Goal: Information Seeking & Learning: Learn about a topic

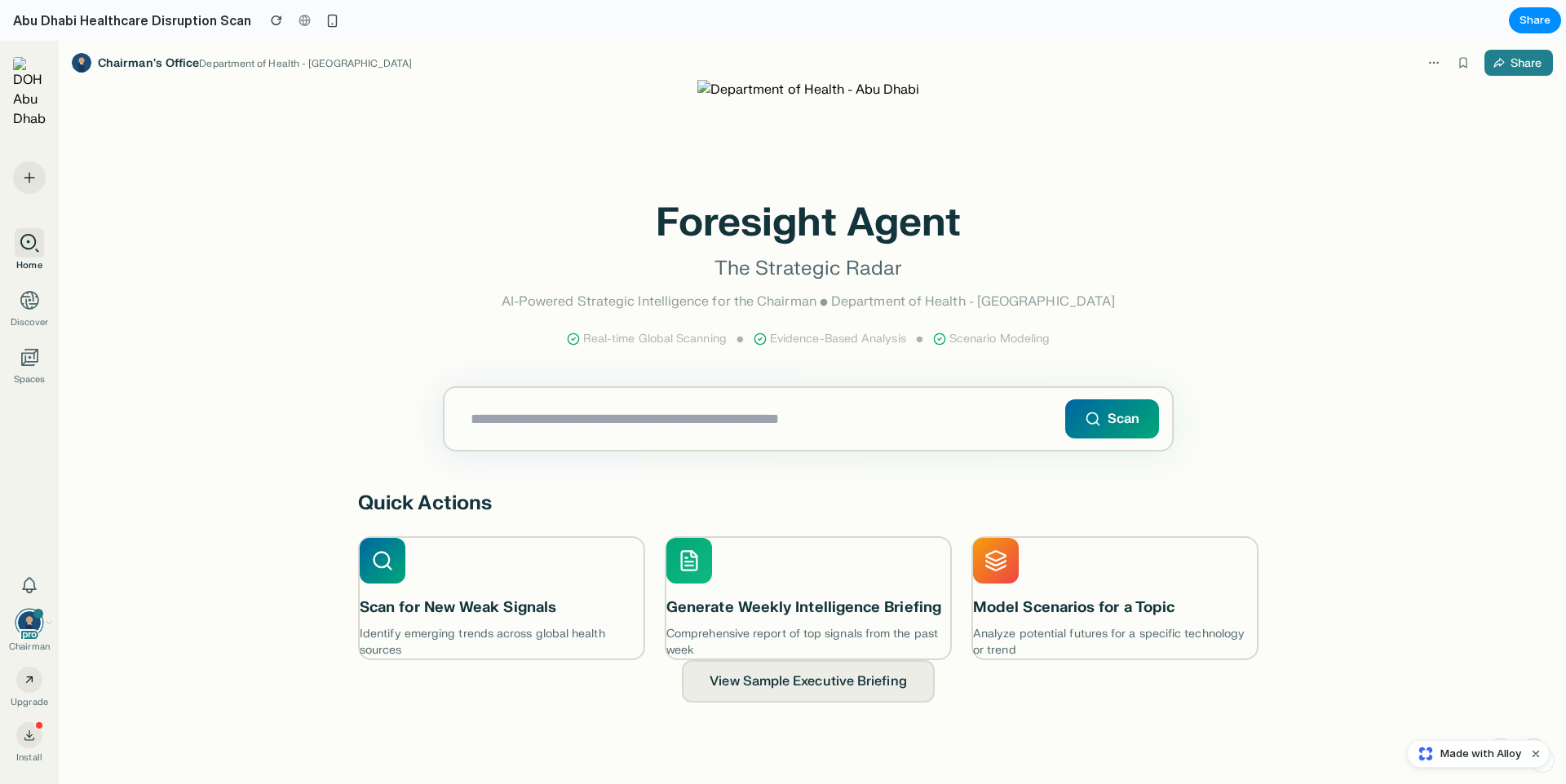
click at [614, 423] on input "text" at bounding box center [808, 419] width 727 height 62
click at [768, 428] on input "text" at bounding box center [808, 419] width 727 height 62
click at [790, 400] on input "text" at bounding box center [808, 419] width 727 height 62
click at [778, 218] on h1 "Foresight Agent" at bounding box center [808, 223] width 900 height 39
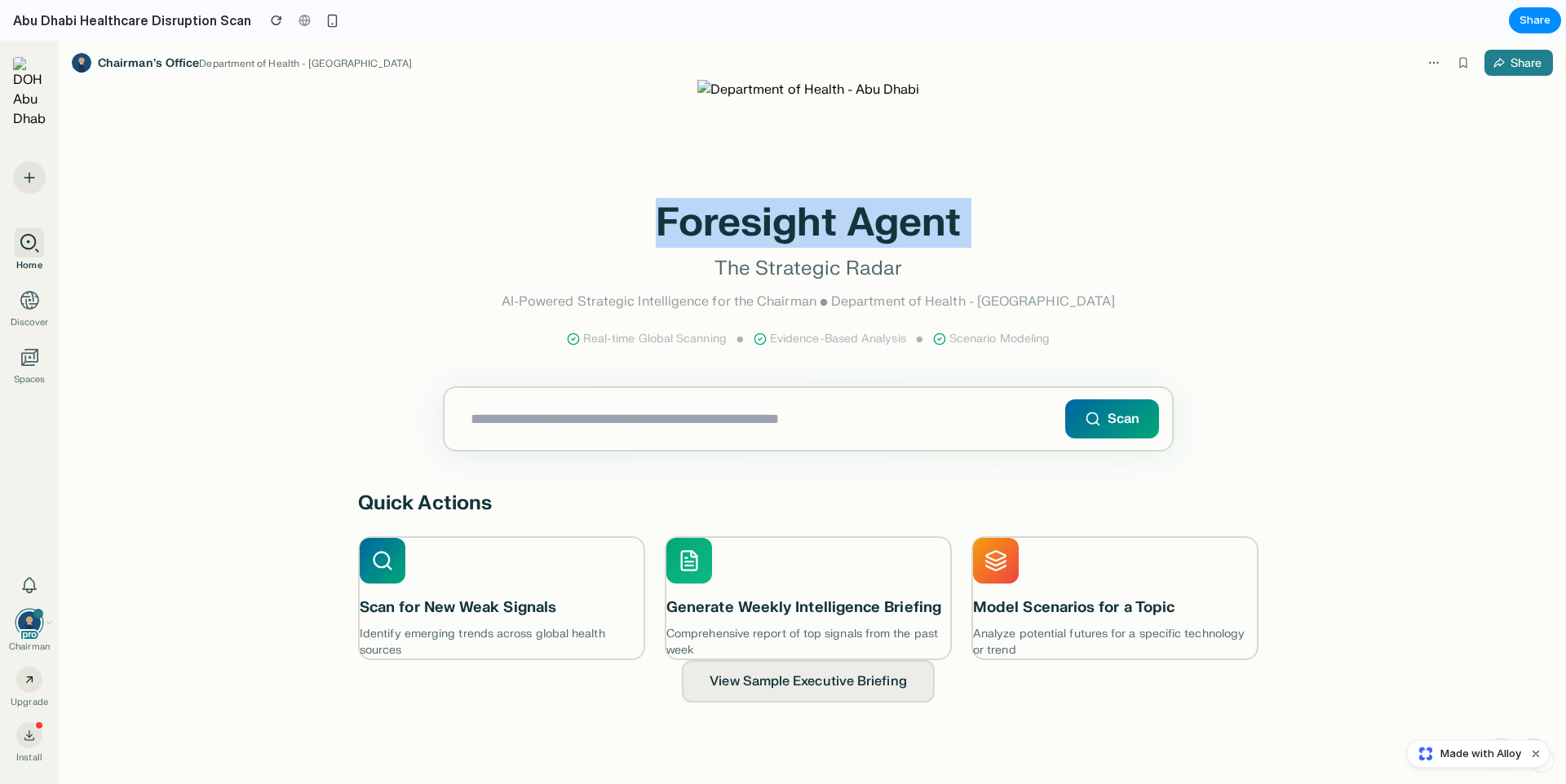
click at [778, 218] on h1 "Foresight Agent" at bounding box center [808, 223] width 900 height 39
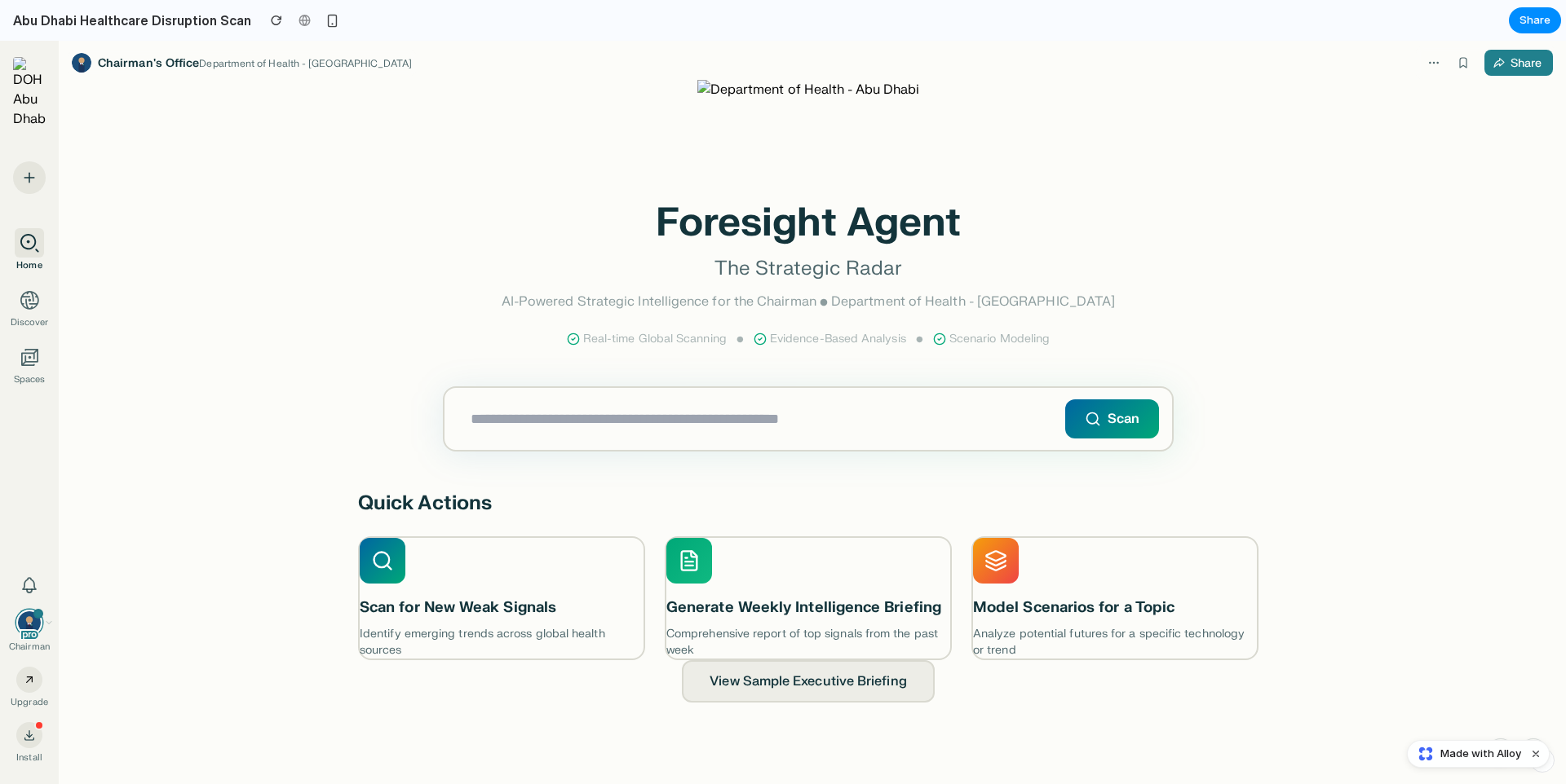
click at [852, 267] on p "The Strategic Radar" at bounding box center [808, 269] width 900 height 26
click at [913, 296] on p "AI-Powered Strategic Intelligence for the Chairman • Department of Health - [GE…" at bounding box center [808, 302] width 900 height 19
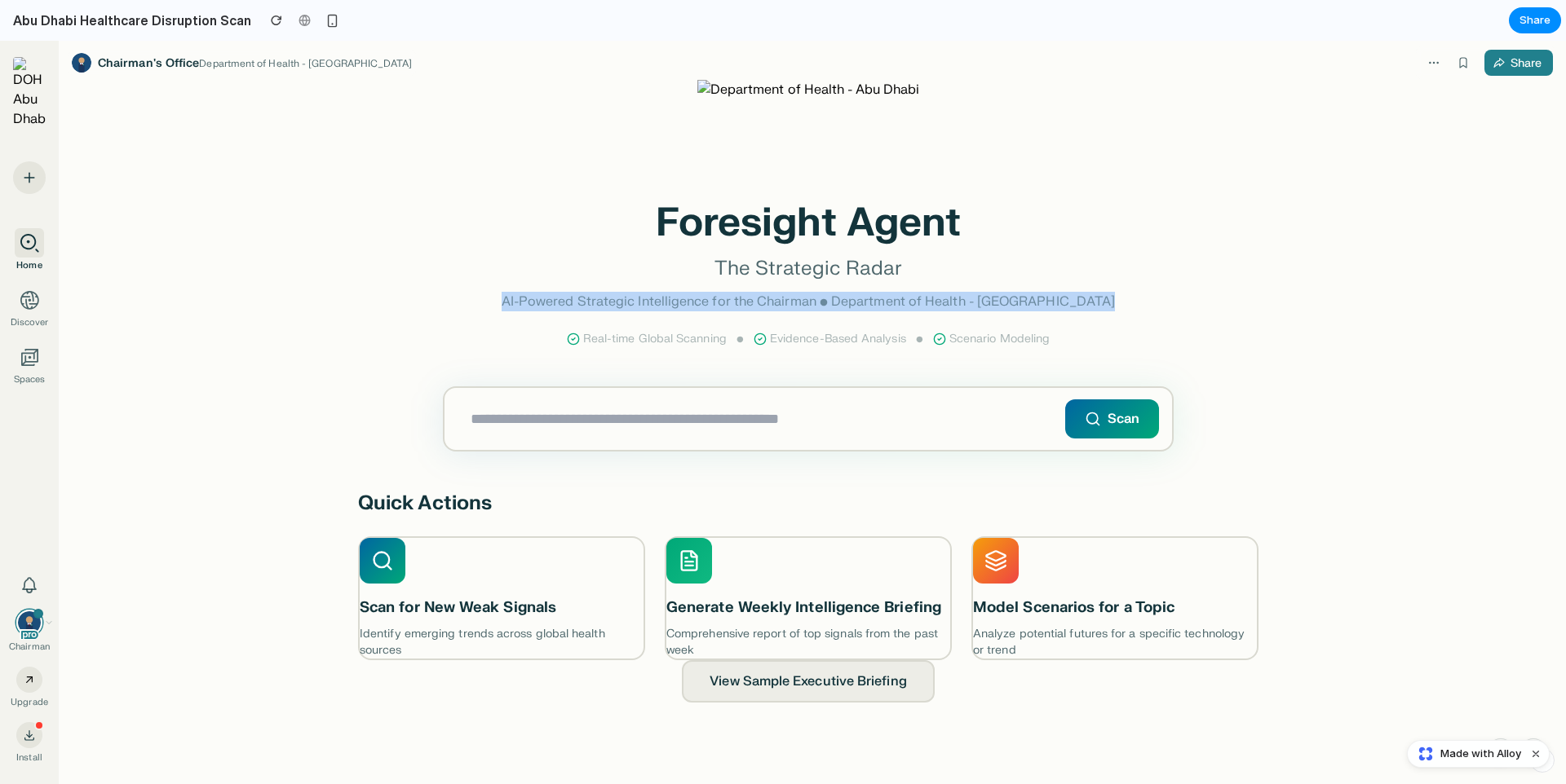
click at [913, 296] on p "AI-Powered Strategic Intelligence for the Chairman • Department of Health - [GE…" at bounding box center [808, 302] width 900 height 19
click at [521, 613] on h3 "Scan for New Weak Signals" at bounding box center [501, 609] width 297 height 24
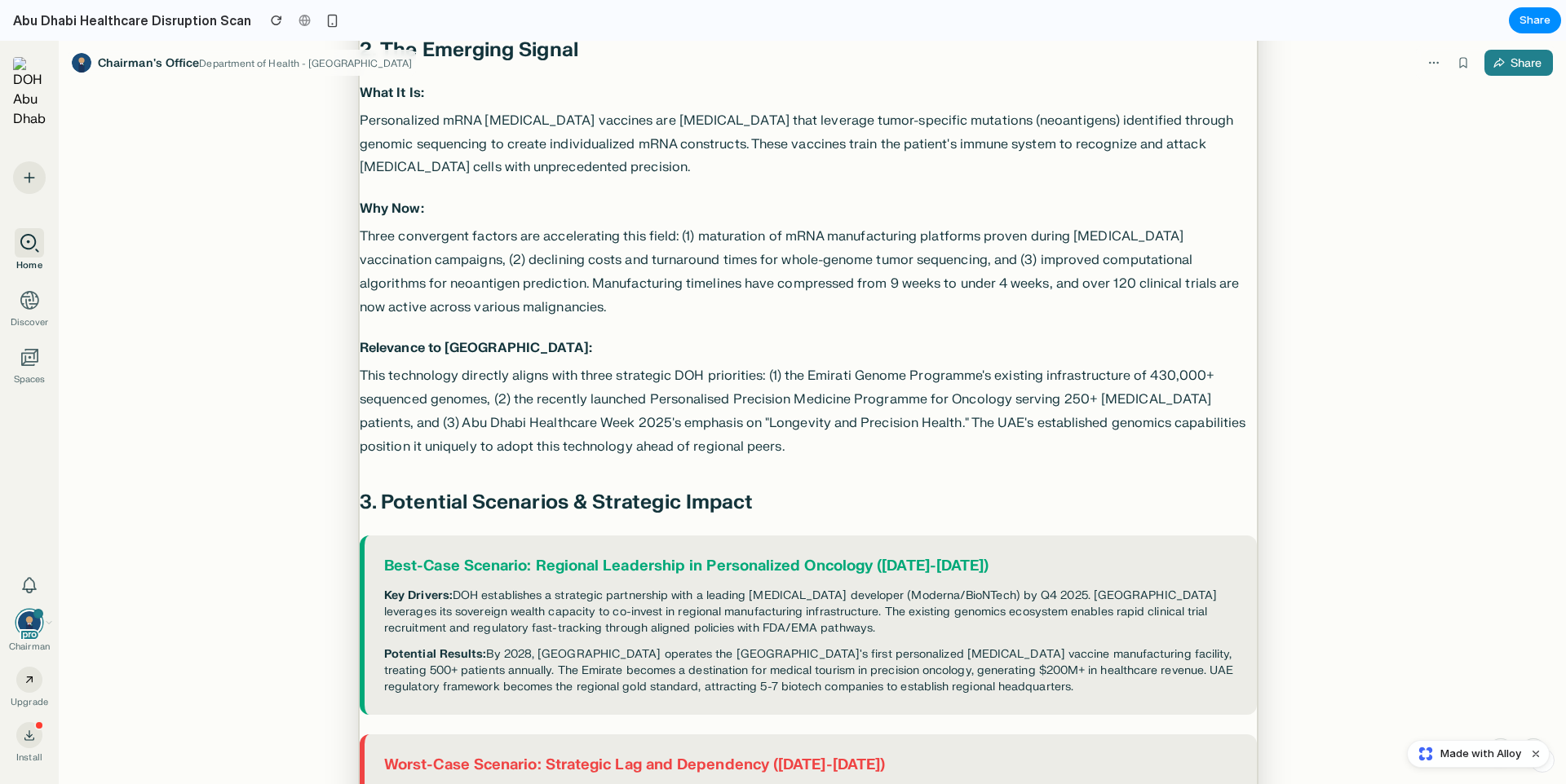
scroll to position [535, 0]
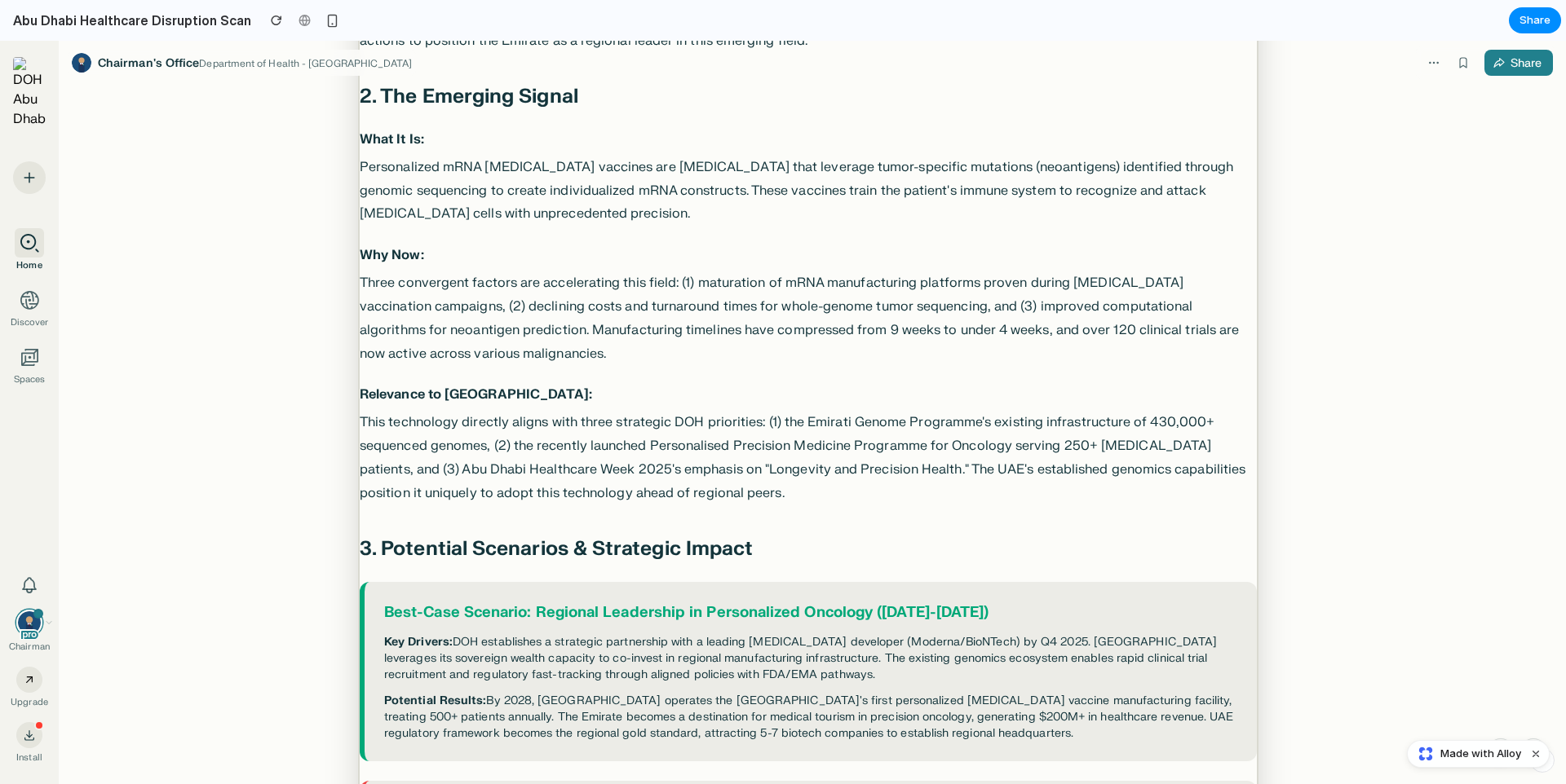
click at [641, 334] on p "Three convergent factors are accelerating this field: (1) maturation of mRNA ma…" at bounding box center [808, 318] width 897 height 94
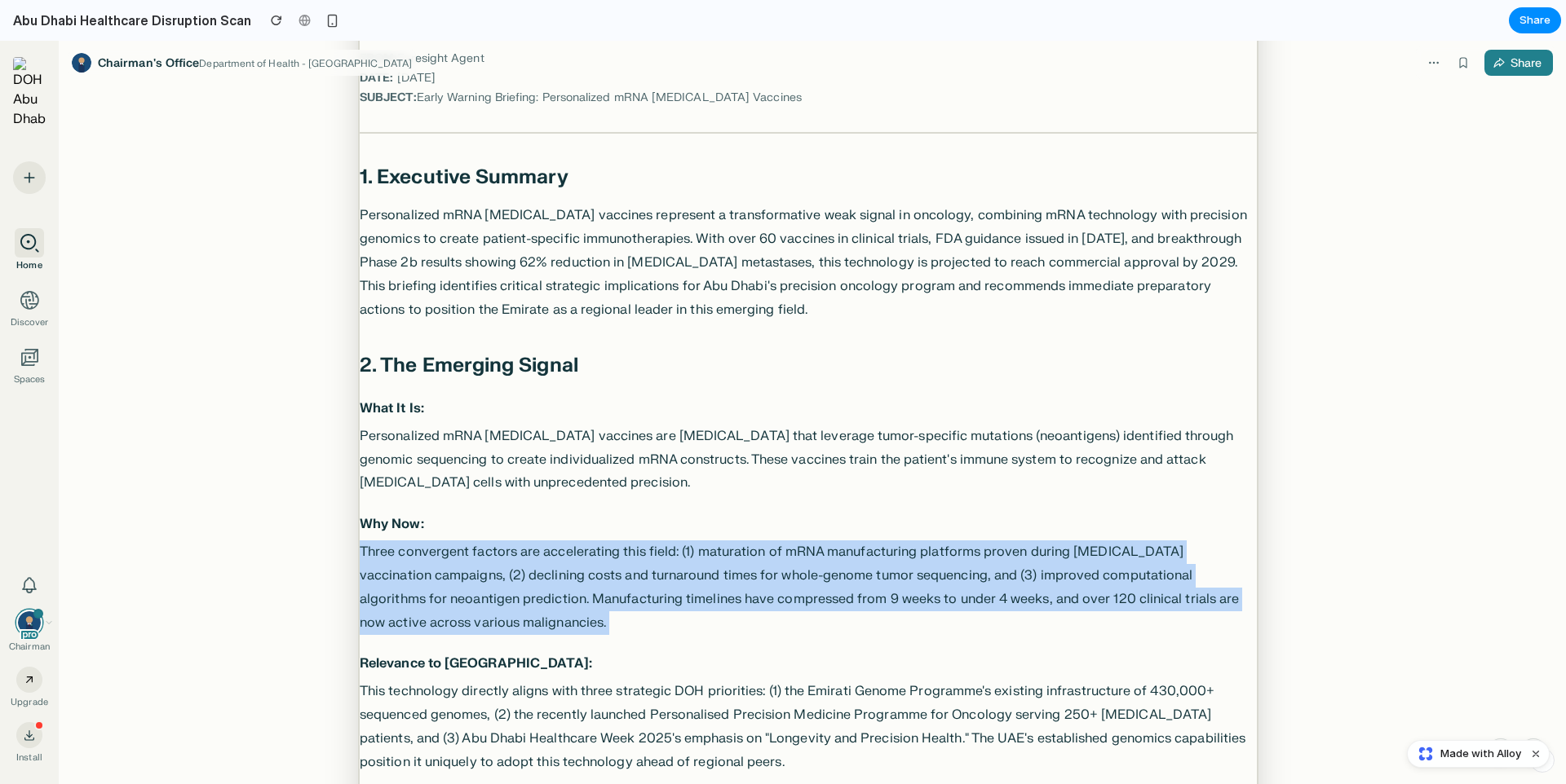
scroll to position [0, 0]
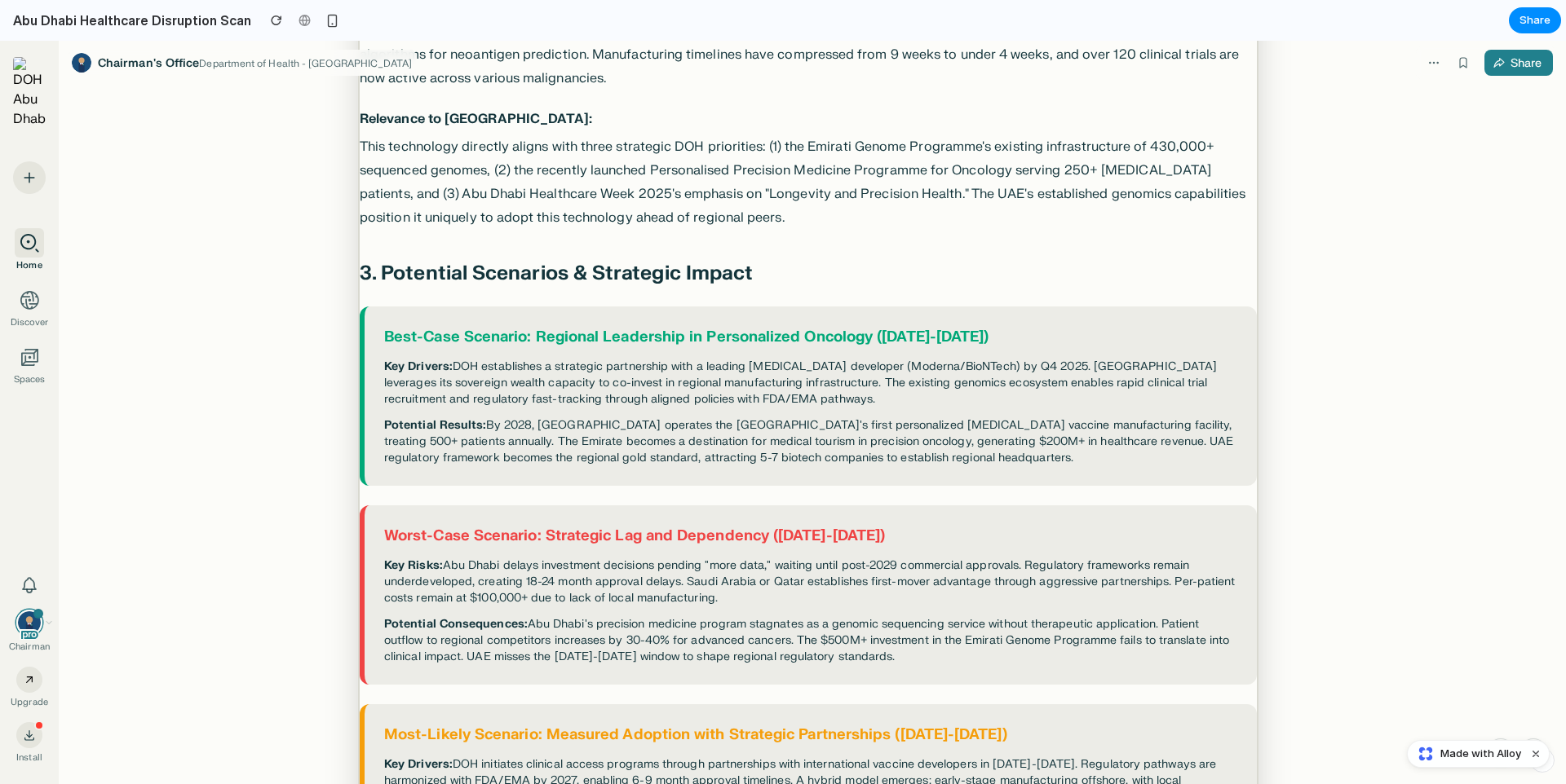
scroll to position [1643, 0]
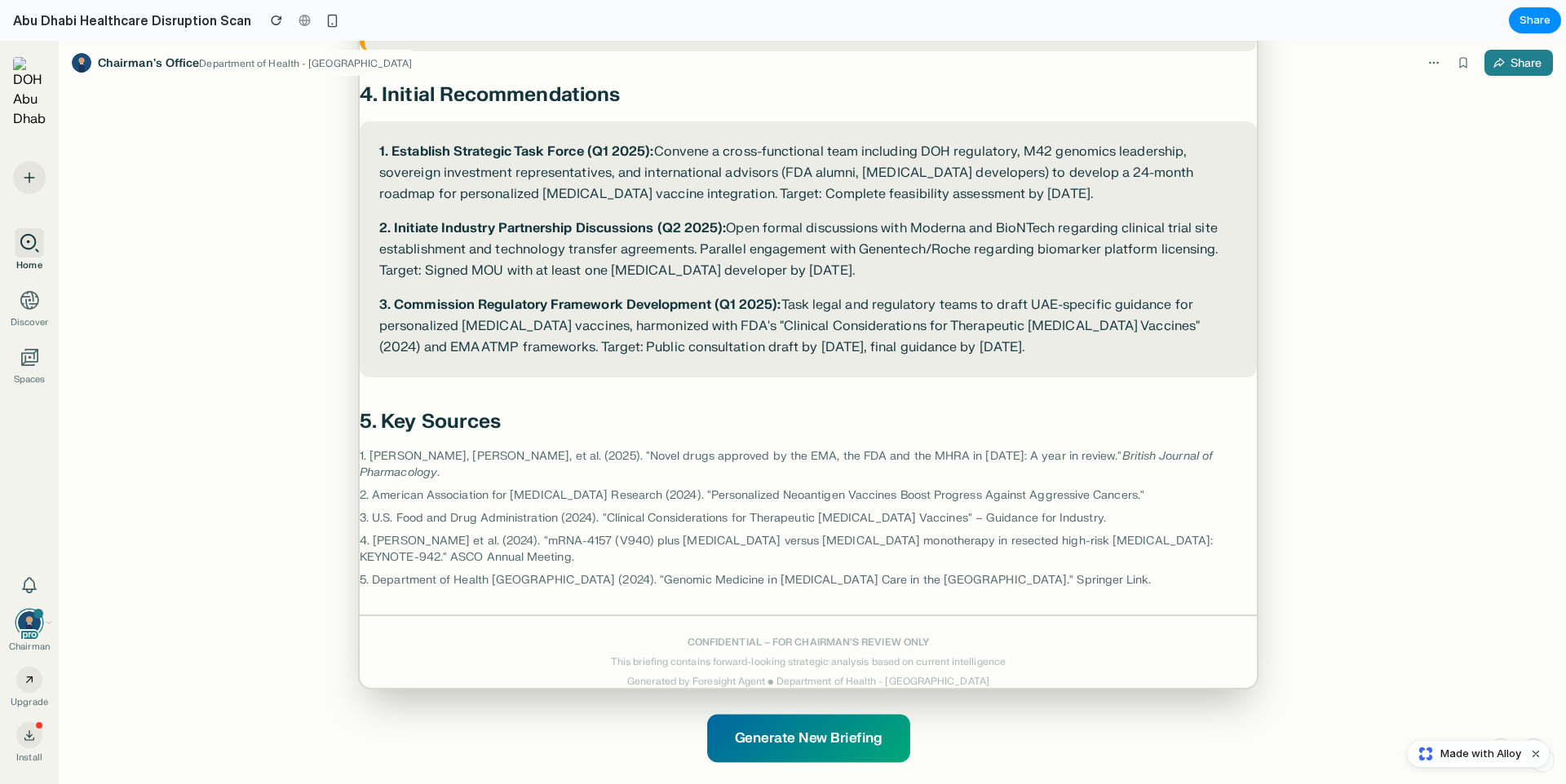
click at [856, 731] on button "Generate New Briefing" at bounding box center [808, 738] width 203 height 48
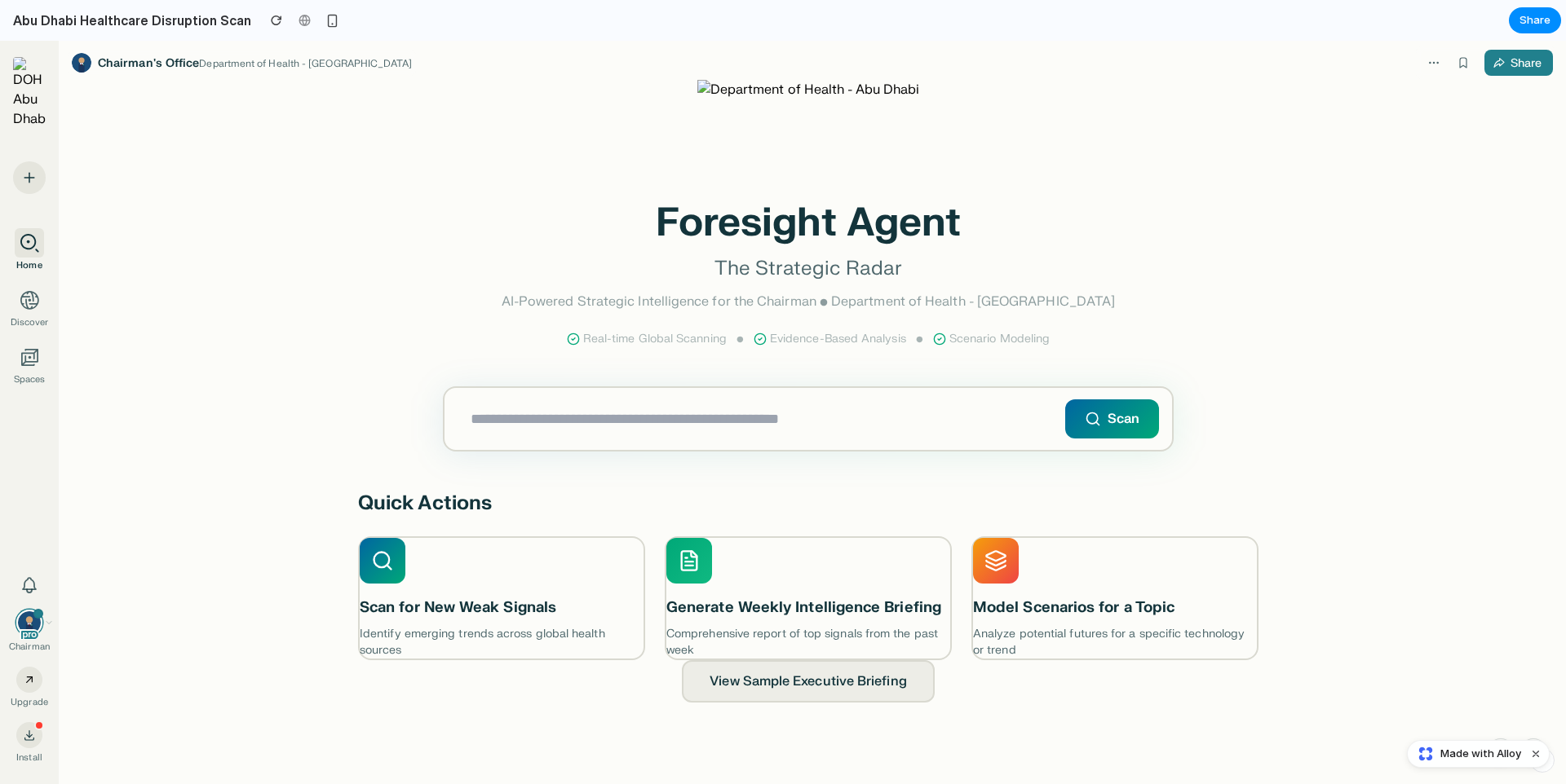
scroll to position [0, 0]
click at [840, 426] on input "text" at bounding box center [808, 419] width 727 height 62
click at [1136, 603] on h3 "Model Scenarios for a Topic" at bounding box center [1114, 609] width 297 height 24
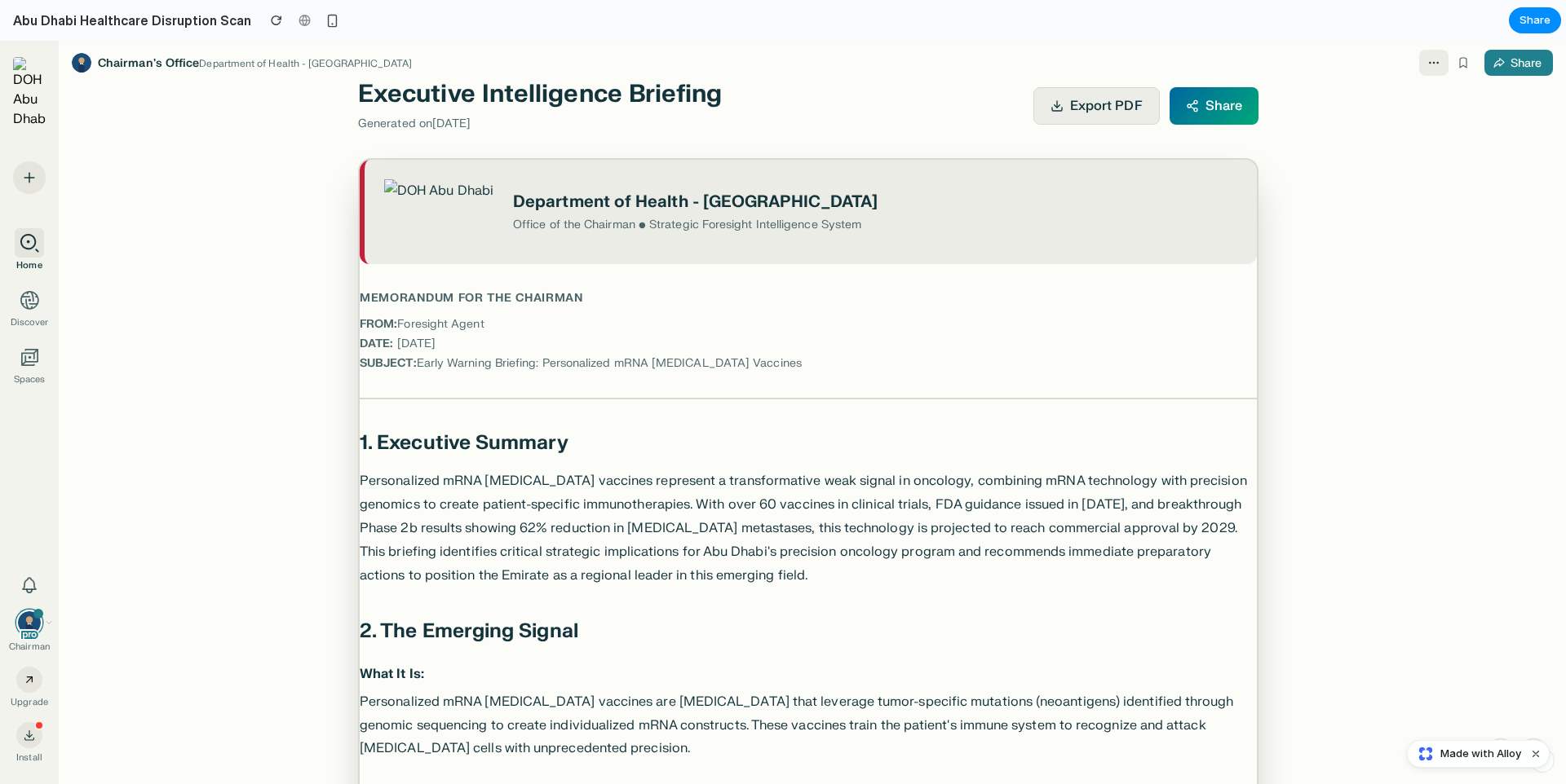
click at [1434, 69] on button "button" at bounding box center [1434, 63] width 29 height 26
click at [1432, 68] on icon "button" at bounding box center [1434, 62] width 13 height 13
click at [1431, 64] on icon "button" at bounding box center [1434, 62] width 13 height 13
click at [1430, 61] on icon "button" at bounding box center [1434, 62] width 13 height 13
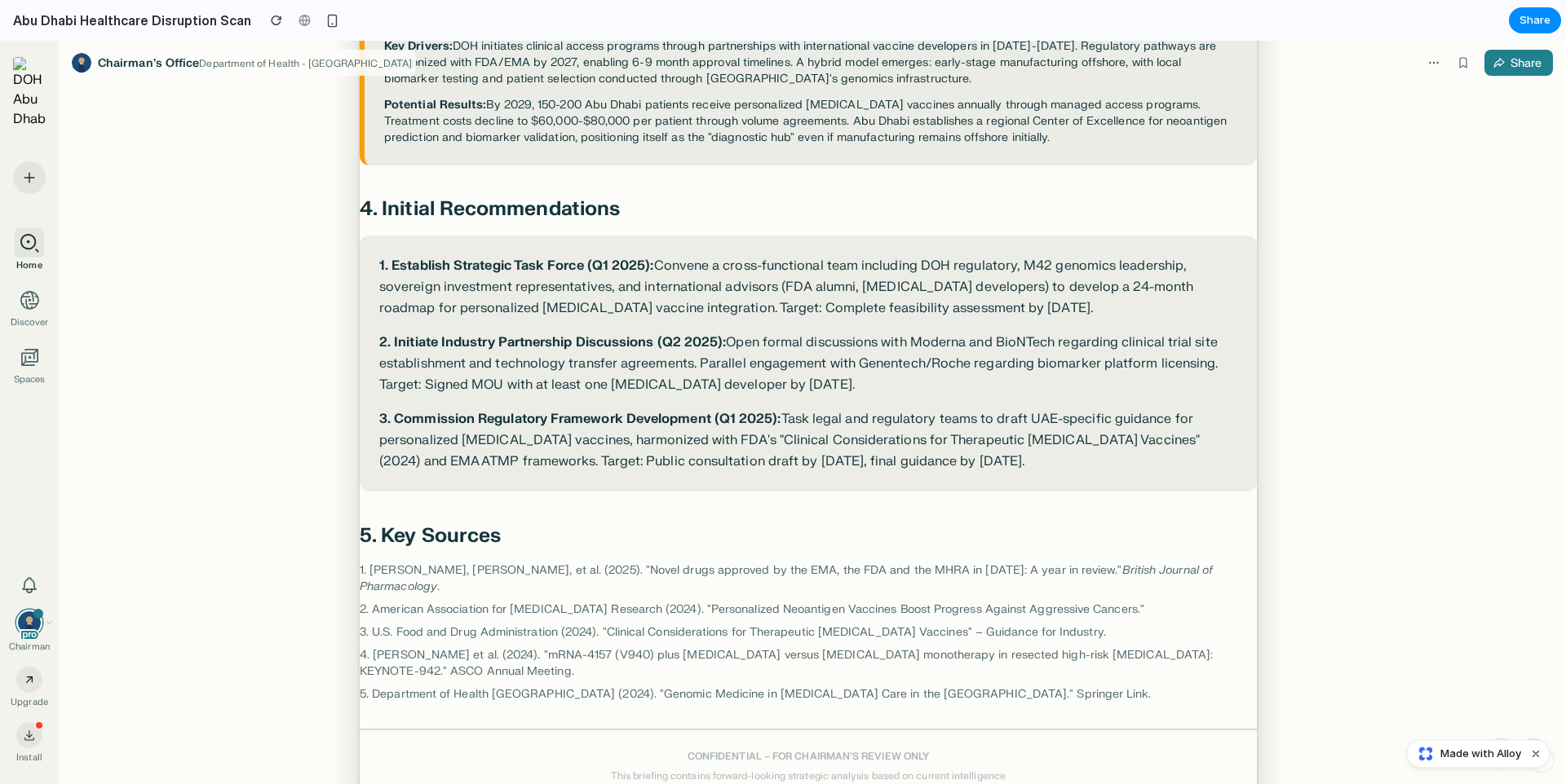
scroll to position [1643, 0]
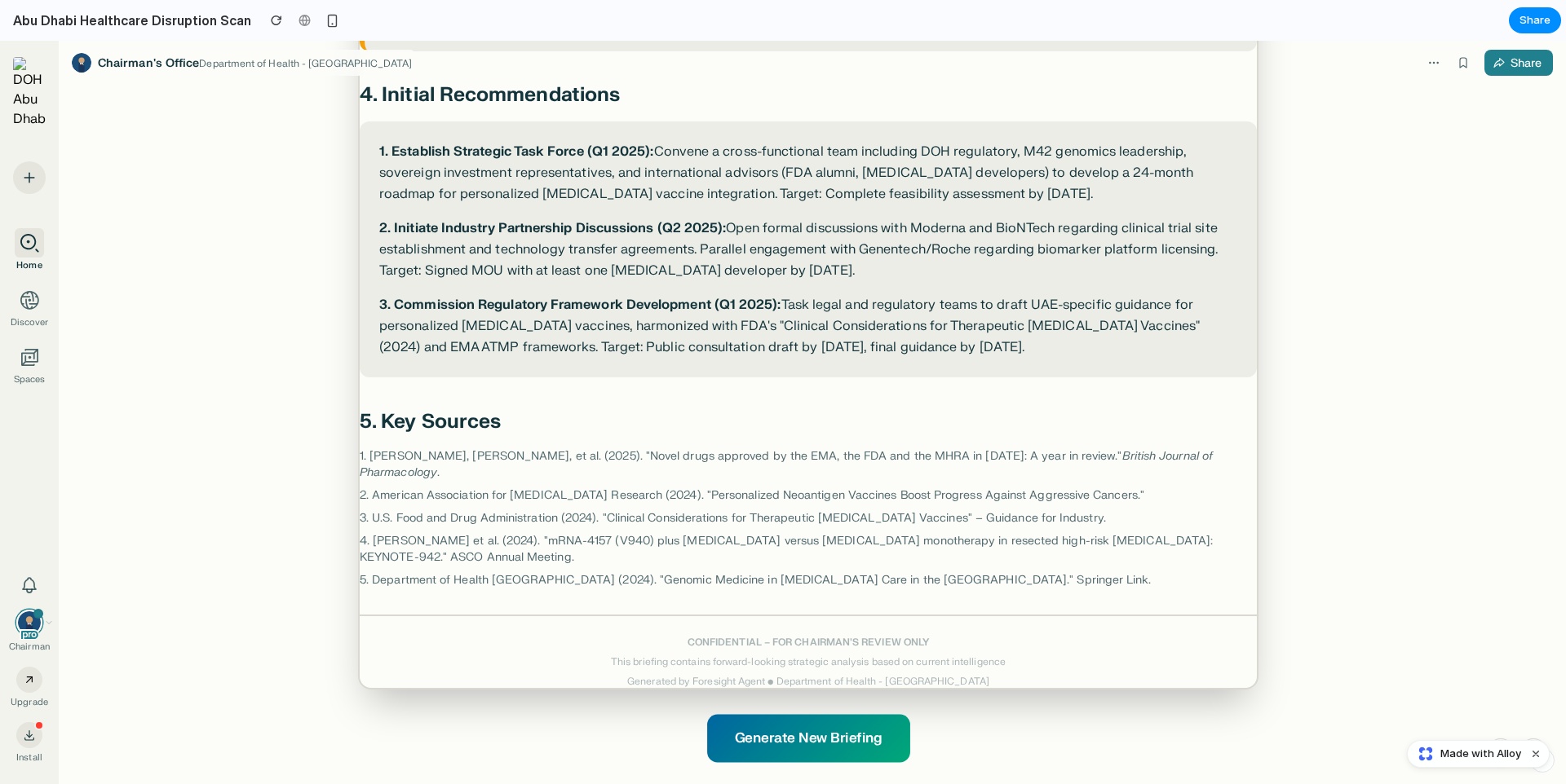
click at [773, 728] on button "Generate New Briefing" at bounding box center [808, 738] width 203 height 48
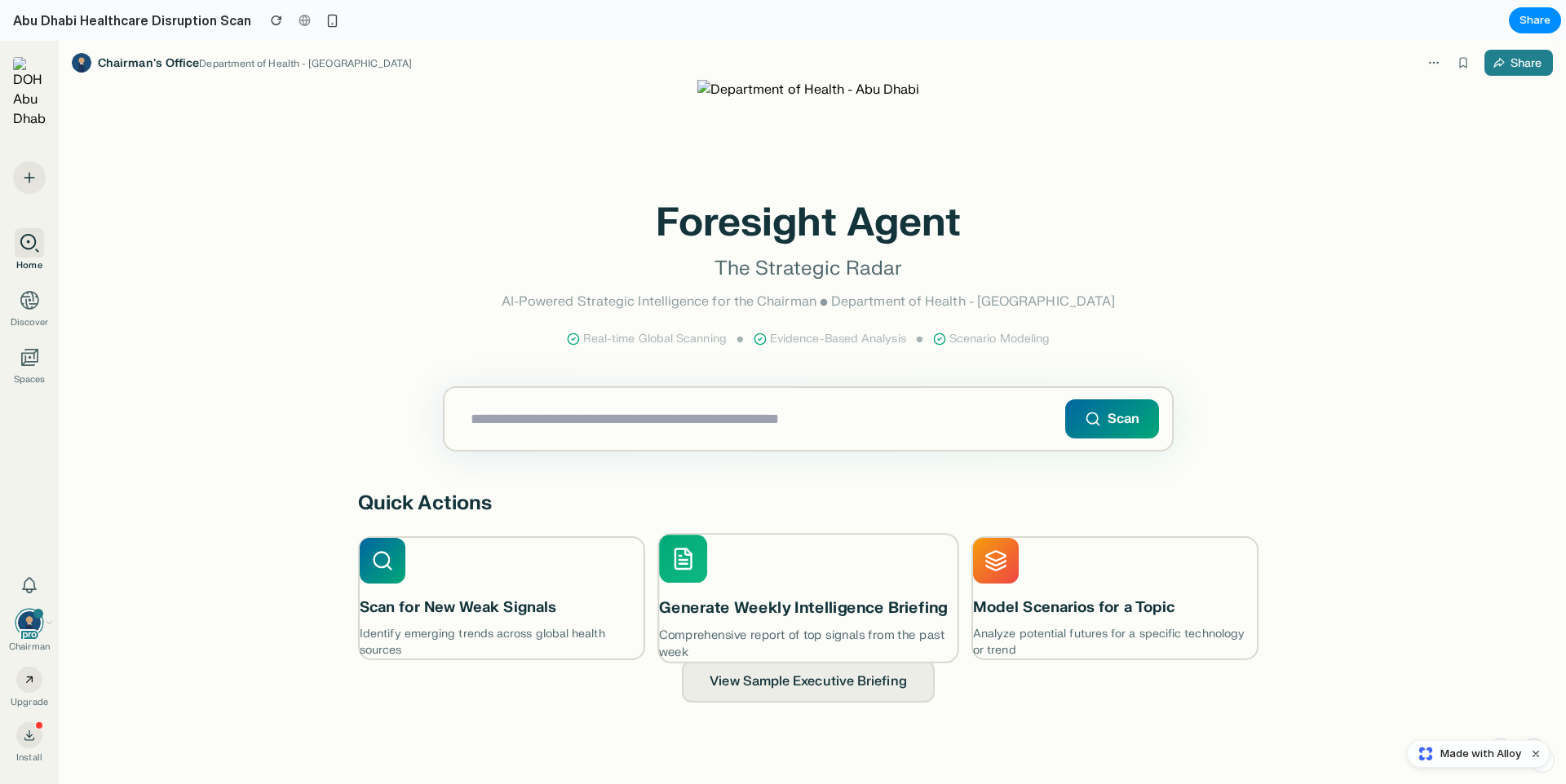
click at [810, 629] on p "Comprehensive report of top signals from the past week" at bounding box center [807, 645] width 297 height 34
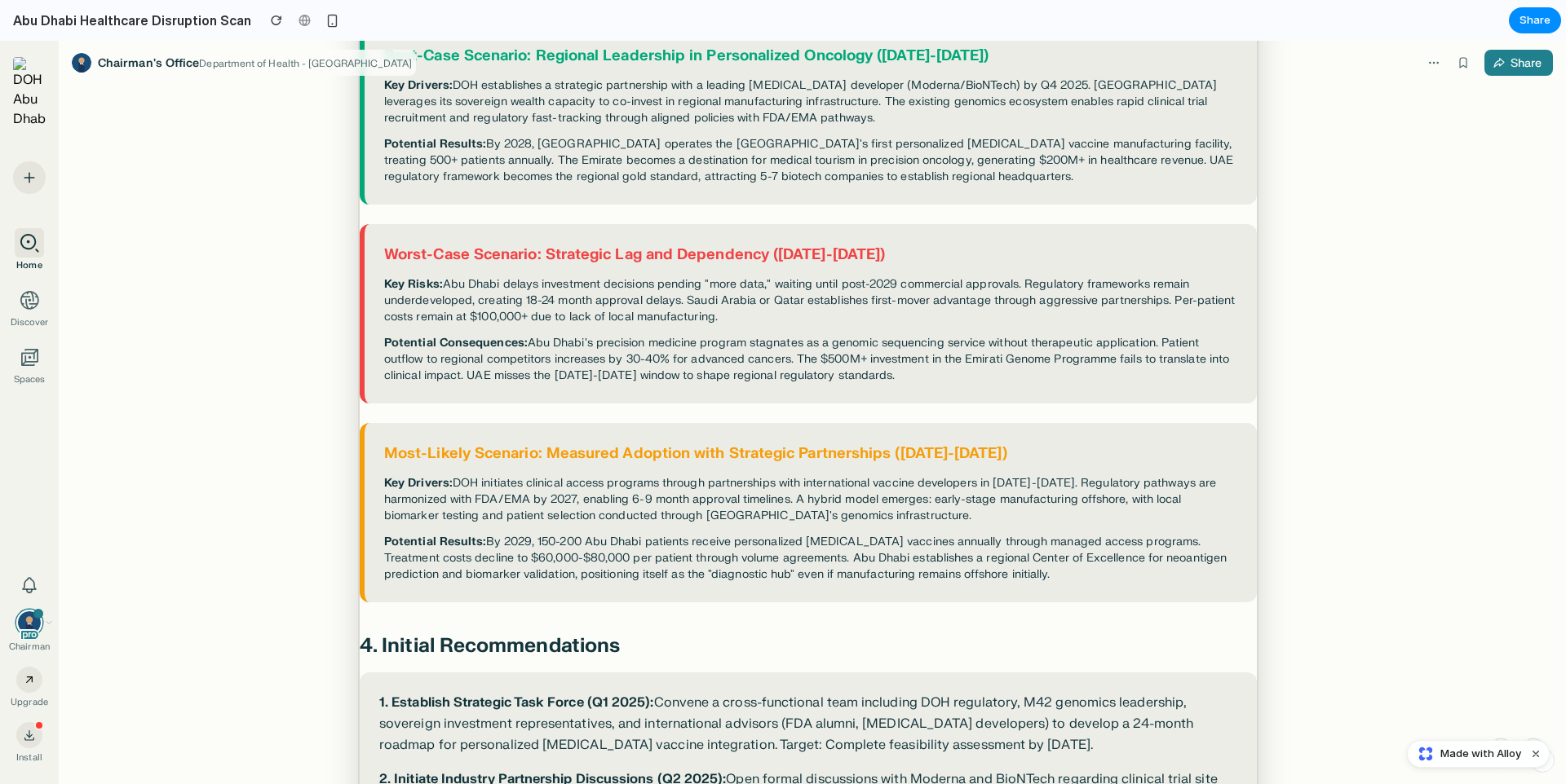
scroll to position [1643, 0]
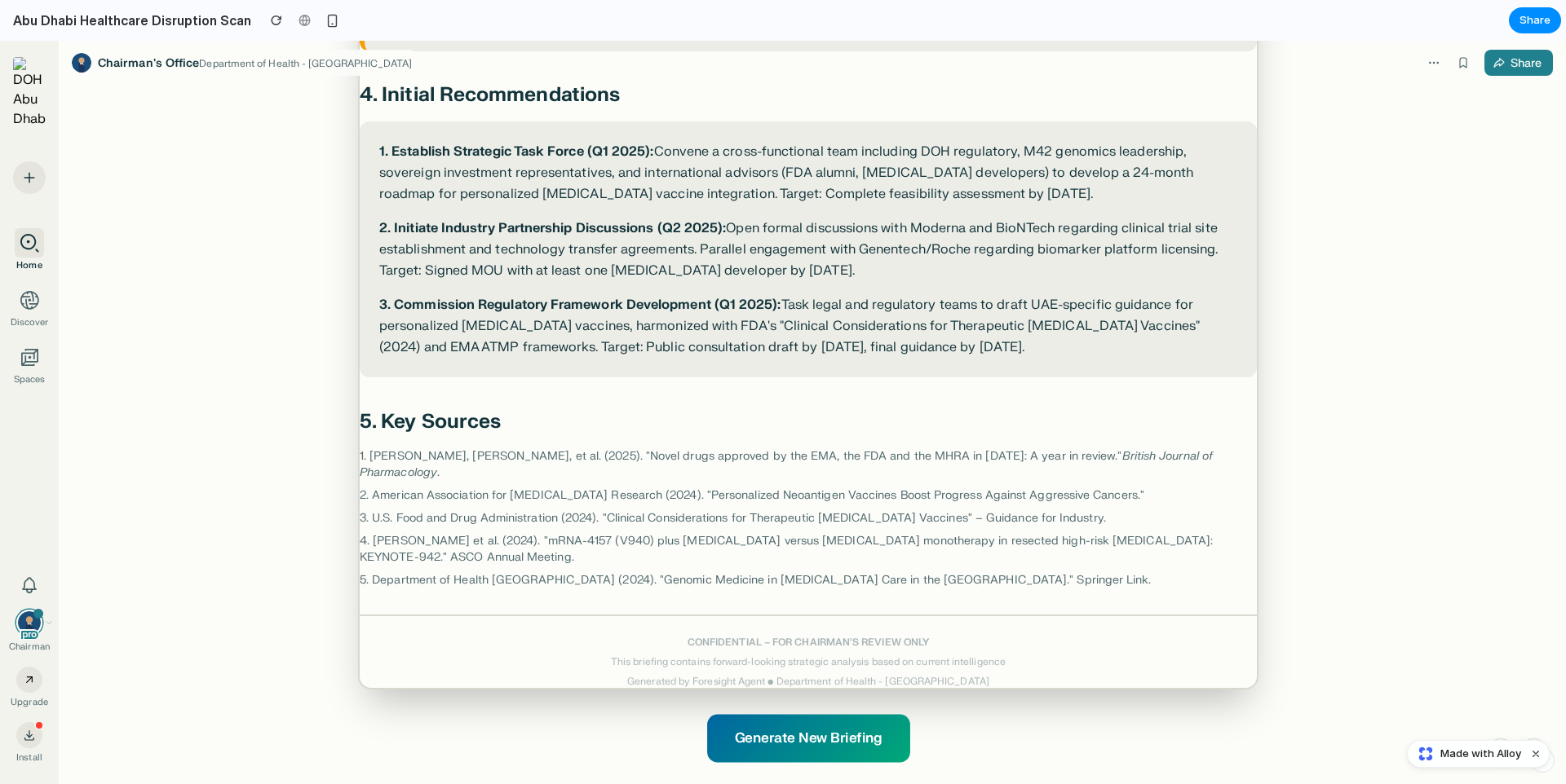
click at [876, 714] on button "Generate New Briefing" at bounding box center [808, 738] width 203 height 48
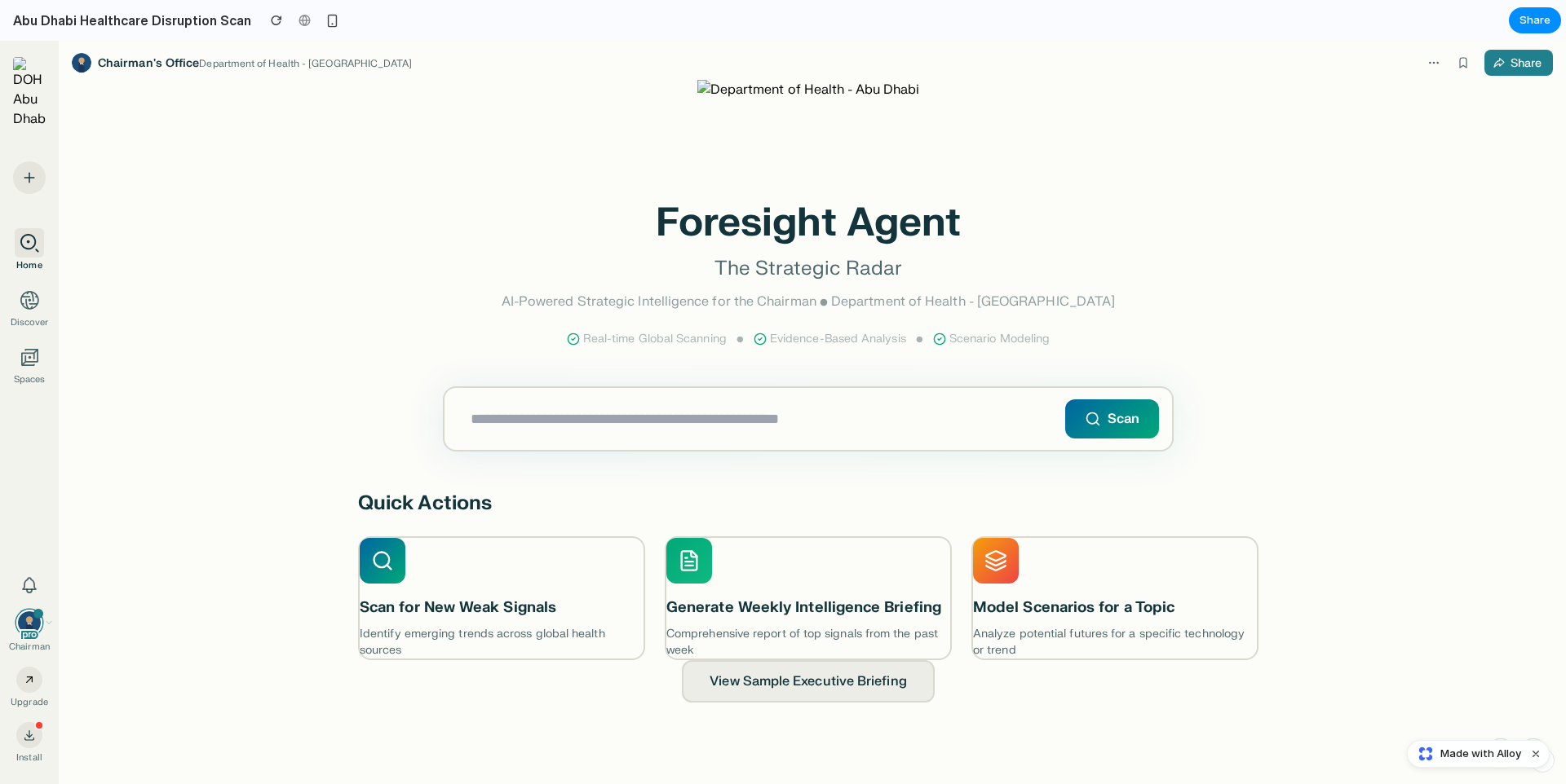
click at [697, 416] on input "text" at bounding box center [808, 419] width 727 height 62
click at [704, 413] on input "text" at bounding box center [808, 419] width 727 height 62
type input "**********"
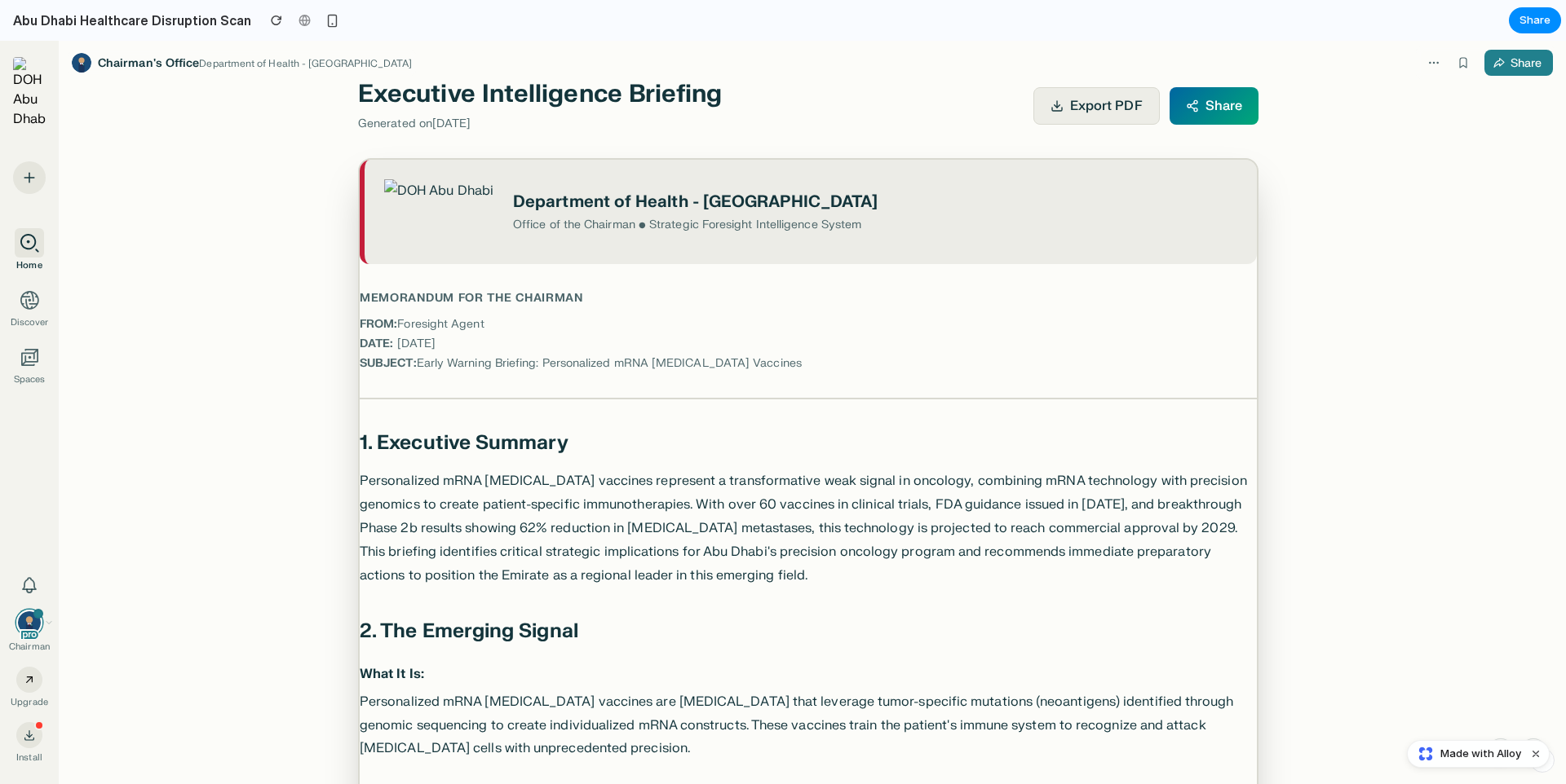
click at [1432, 67] on icon "button" at bounding box center [1434, 62] width 13 height 13
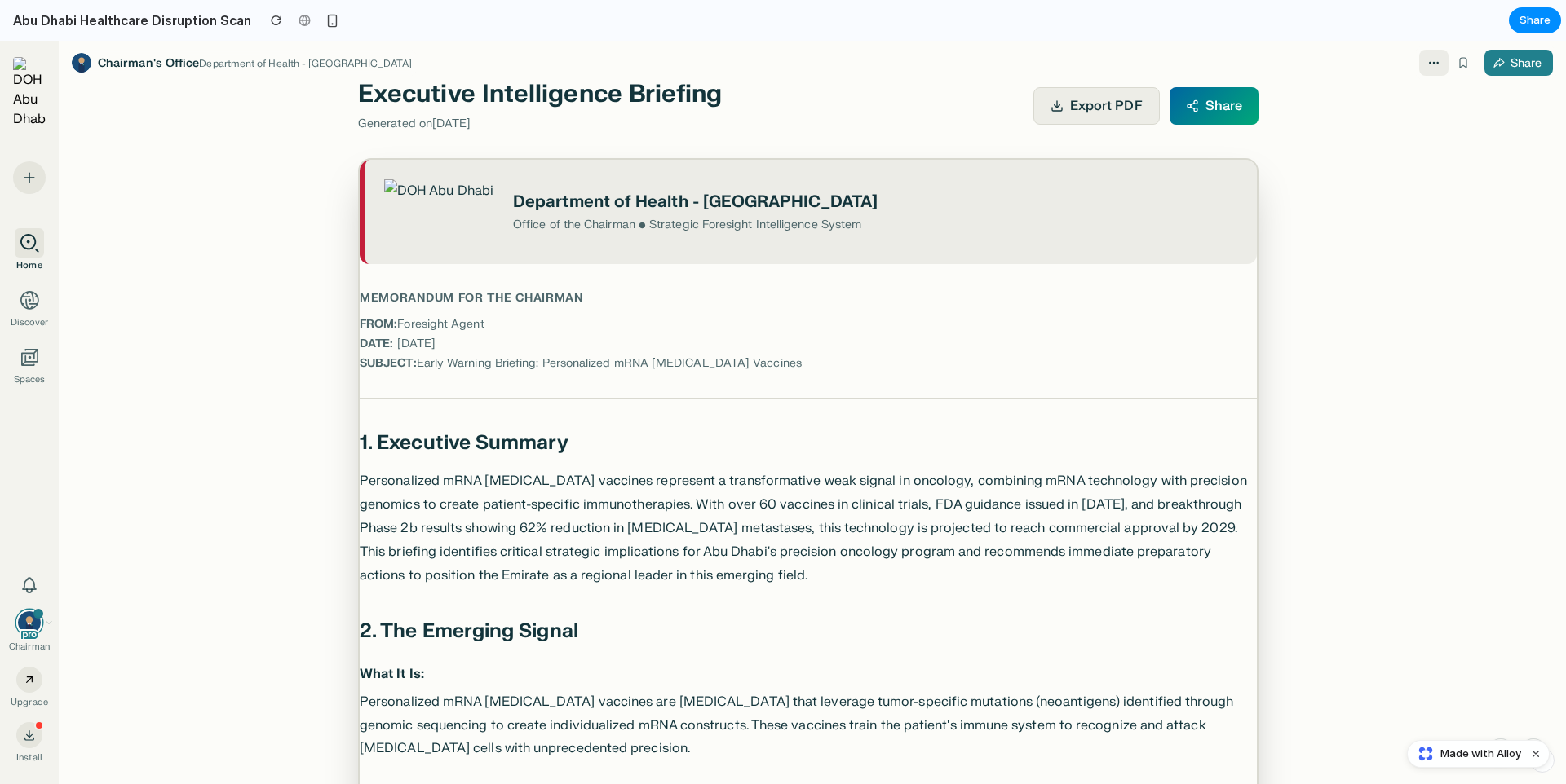
click at [1440, 63] on button "button" at bounding box center [1434, 63] width 29 height 26
click at [1439, 62] on icon "button" at bounding box center [1434, 62] width 13 height 13
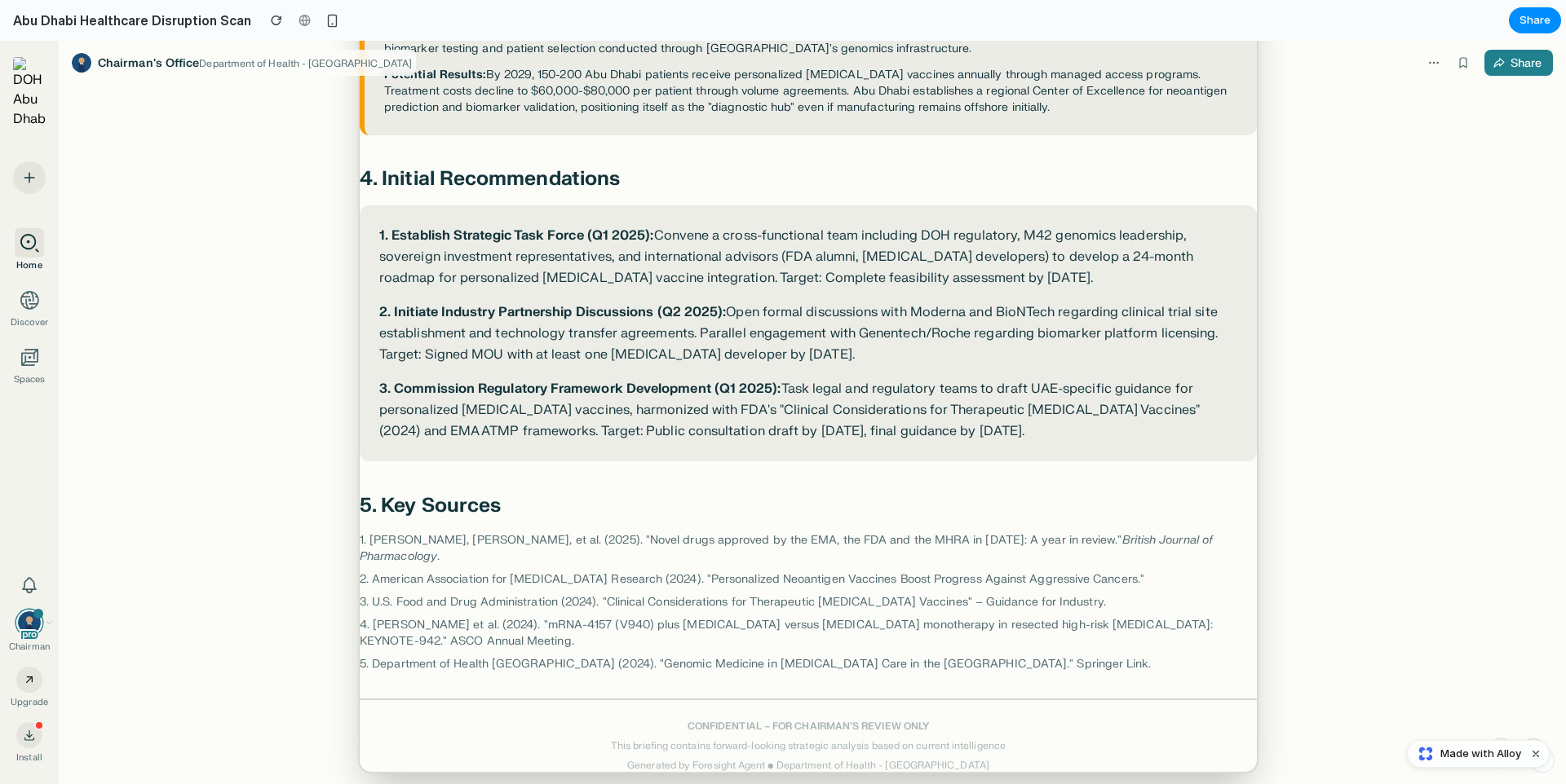
scroll to position [1643, 0]
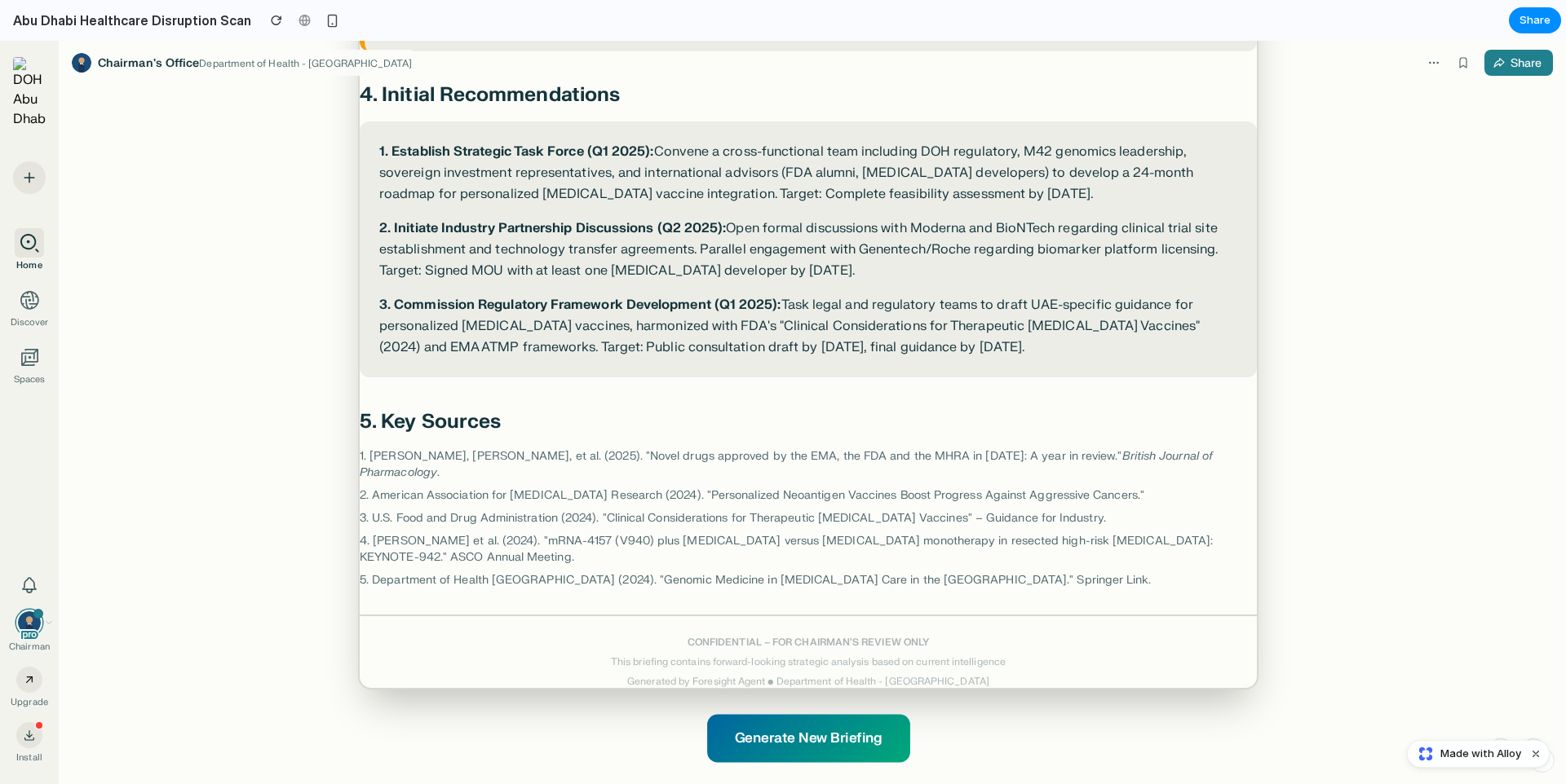
click at [805, 714] on button "Generate New Briefing" at bounding box center [808, 738] width 203 height 48
